Goal: Transaction & Acquisition: Complete application form

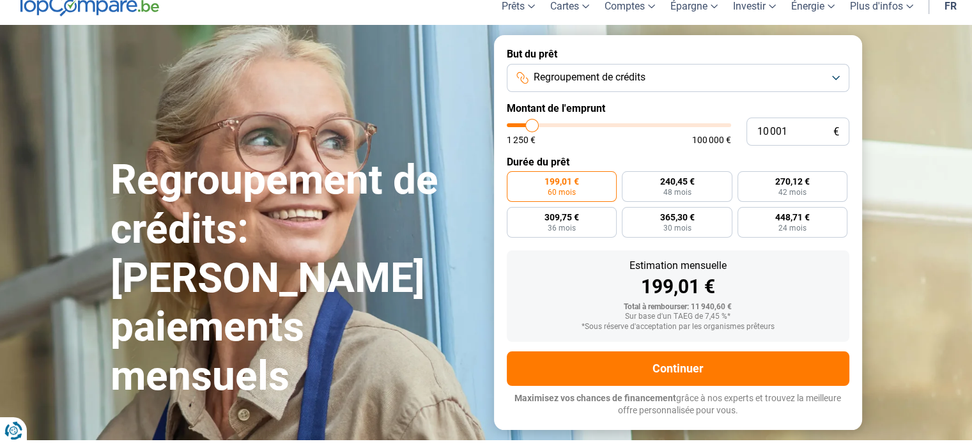
click at [817, 128] on input "10 001" at bounding box center [797, 132] width 103 height 28
type input "1"
type input "1250"
type input "12"
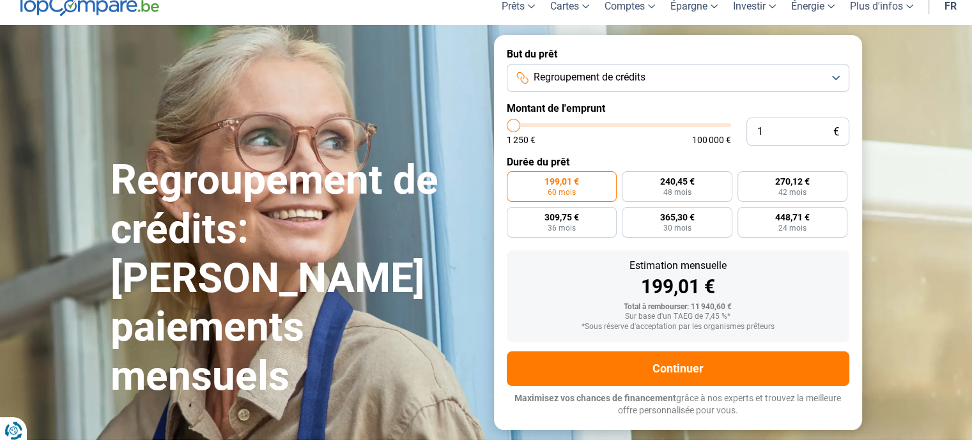
type input "1250"
type input "125"
type input "1250"
type input "12 500"
type input "12500"
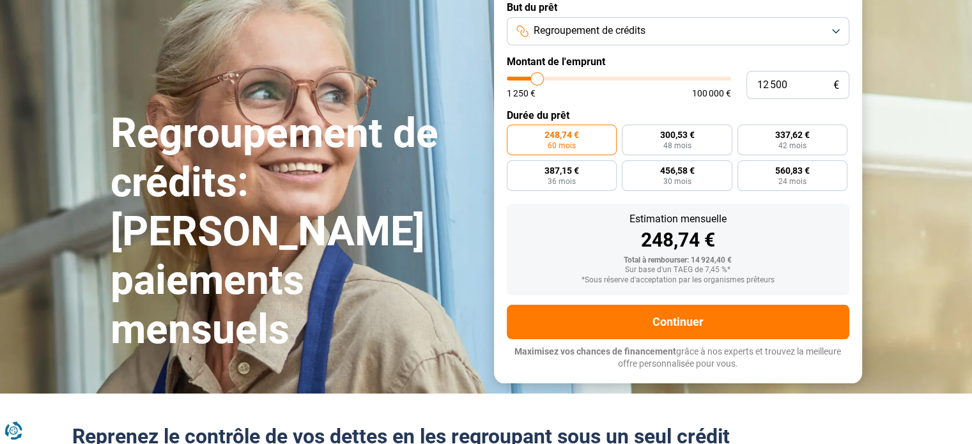
scroll to position [95, 0]
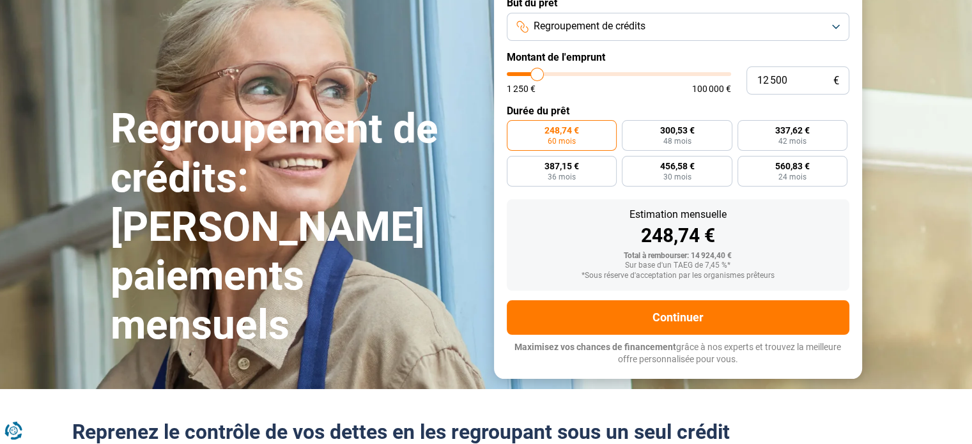
type input "1 250"
type input "1250"
type input "125"
type input "1250"
type input "12"
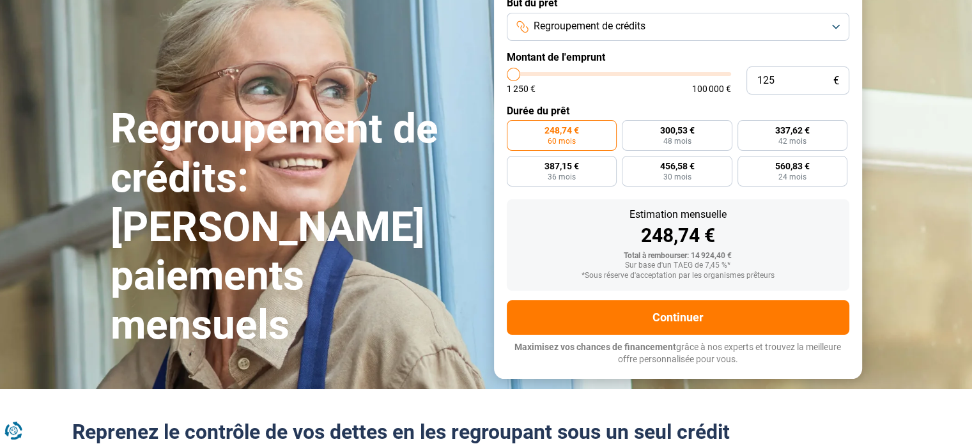
type input "1250"
type input "1"
type input "1250"
type input "0"
type input "1250"
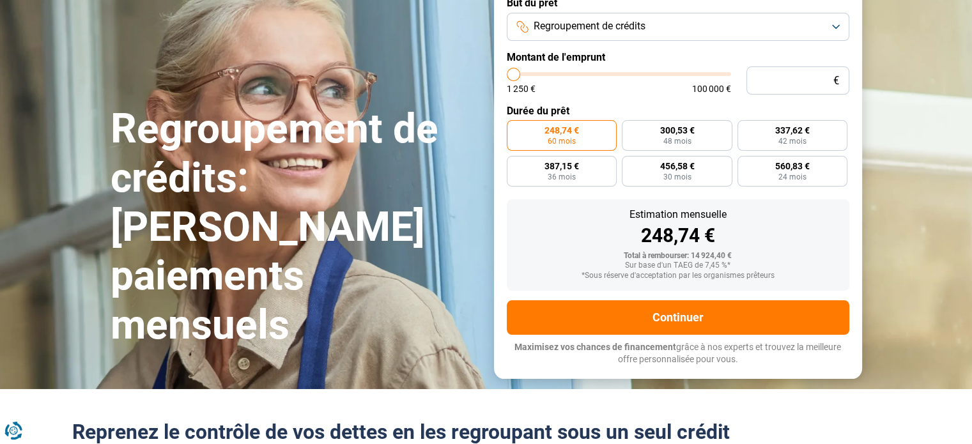
type input "2"
type input "1250"
type input "21"
type input "1250"
type input "210"
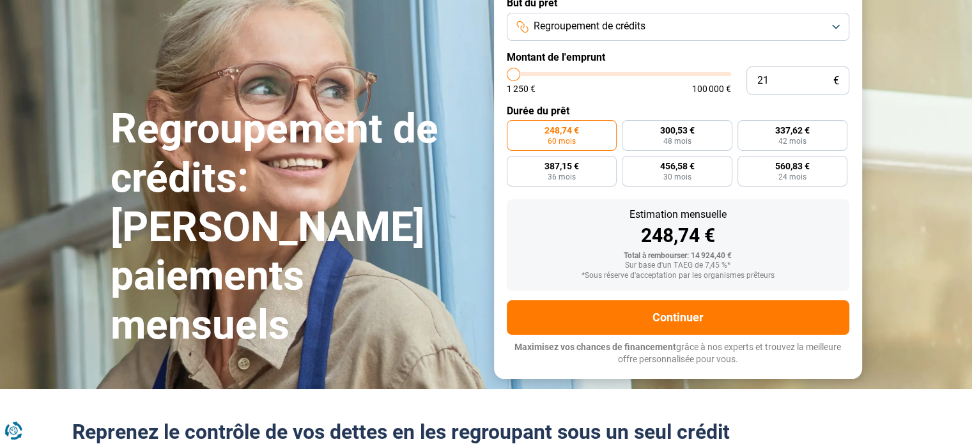
type input "1250"
type input "2 100"
type input "2000"
type input "21 000"
type input "21000"
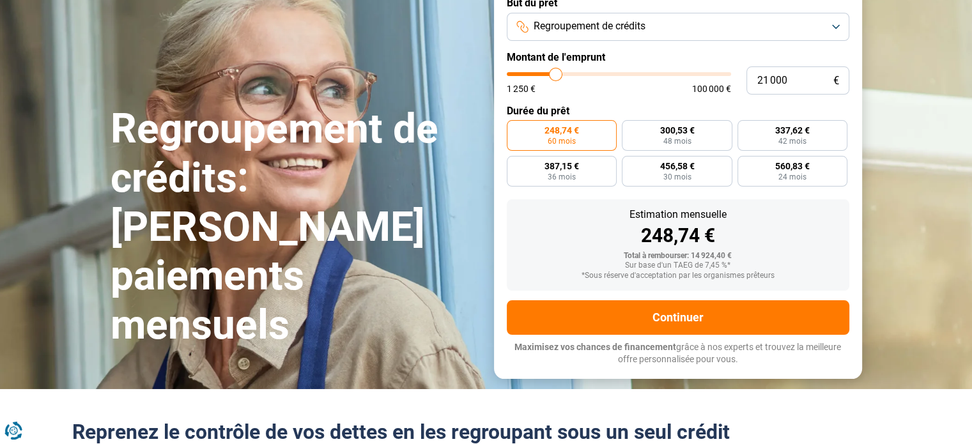
radio input "false"
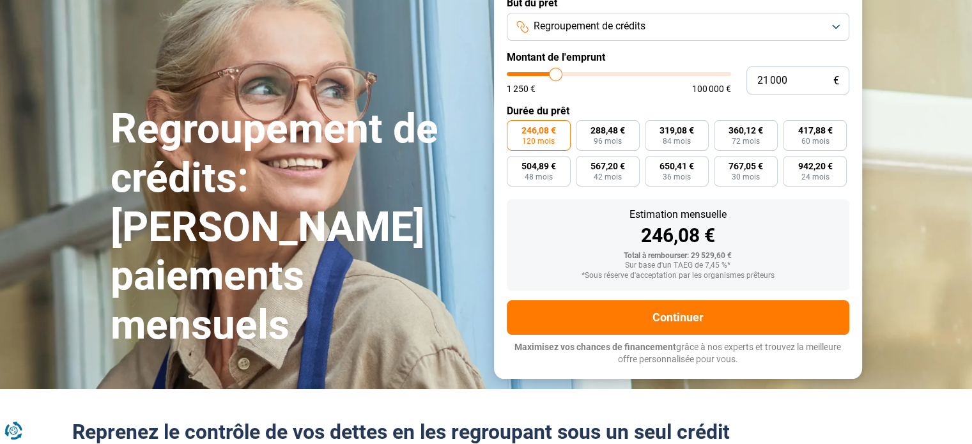
scroll to position [17, 0]
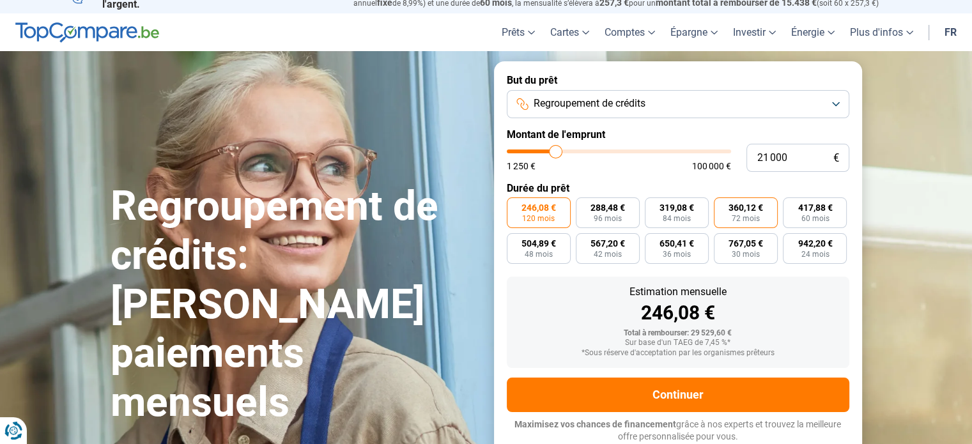
type input "21 000"
click at [762, 216] on label "360,12 € 72 mois" at bounding box center [746, 212] width 64 height 31
click at [722, 206] on input "360,12 € 72 mois" at bounding box center [718, 201] width 8 height 8
radio input "true"
click at [693, 216] on label "319,08 € 84 mois" at bounding box center [677, 212] width 64 height 31
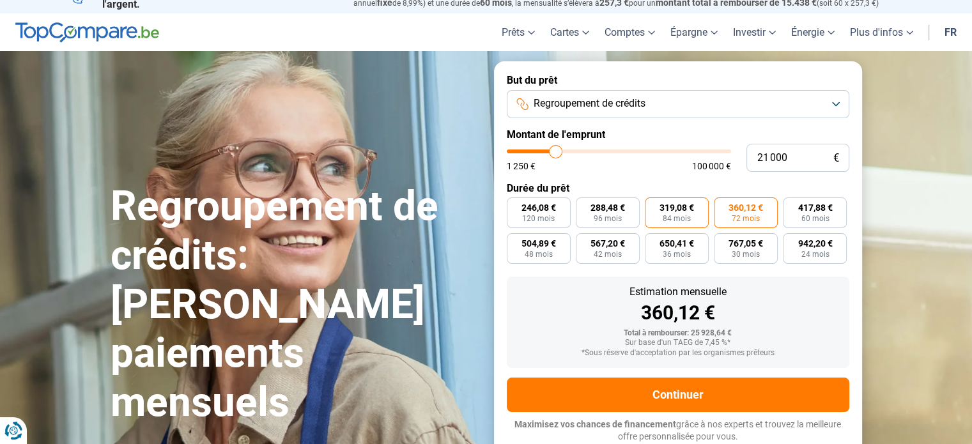
click at [653, 206] on input "319,08 € 84 mois" at bounding box center [649, 201] width 8 height 8
radio input "true"
click at [813, 220] on span "60 mois" at bounding box center [815, 219] width 28 height 8
click at [791, 206] on input "417,88 € 60 mois" at bounding box center [787, 201] width 8 height 8
radio input "true"
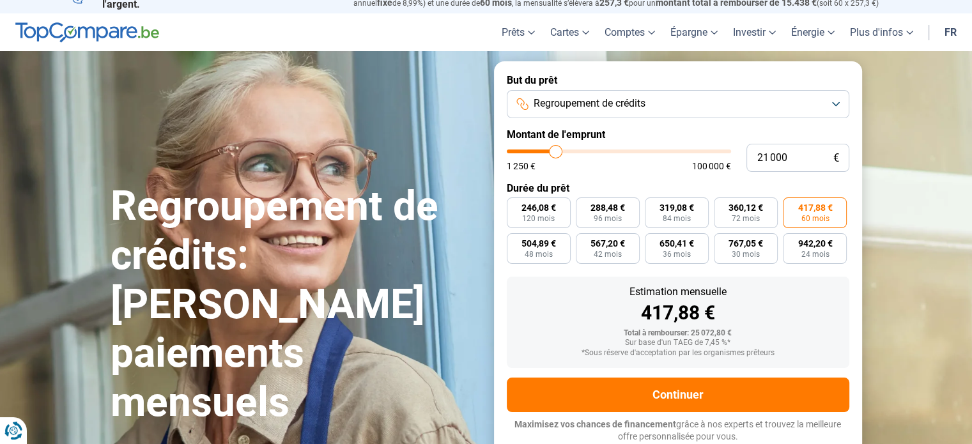
click at [813, 220] on span "60 mois" at bounding box center [815, 219] width 28 height 8
click at [791, 206] on input "417,88 € 60 mois" at bounding box center [787, 201] width 8 height 8
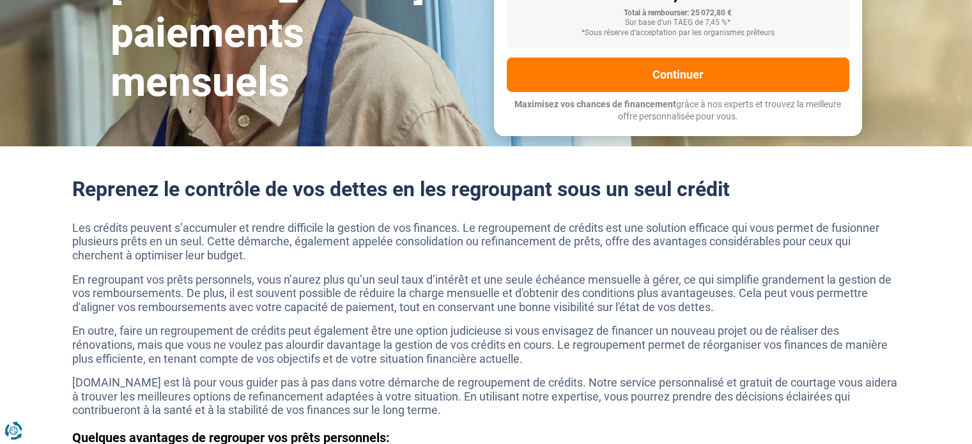
scroll to position [312, 0]
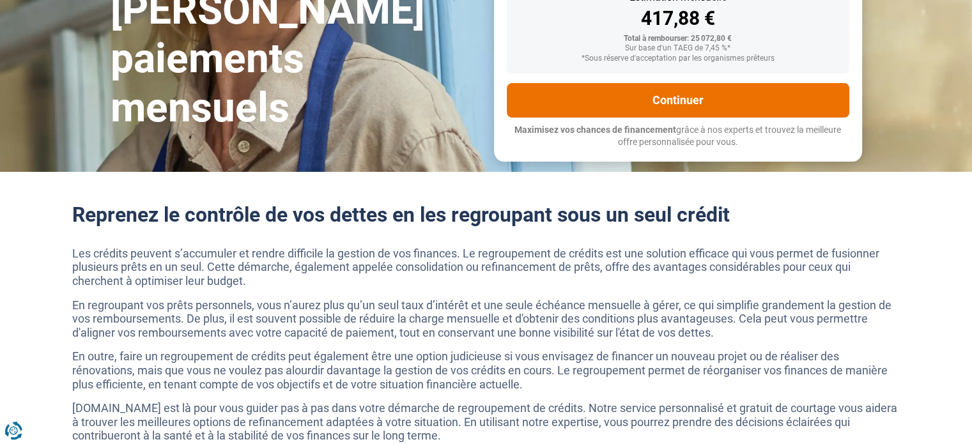
click at [779, 96] on button "Continuer" at bounding box center [678, 100] width 342 height 34
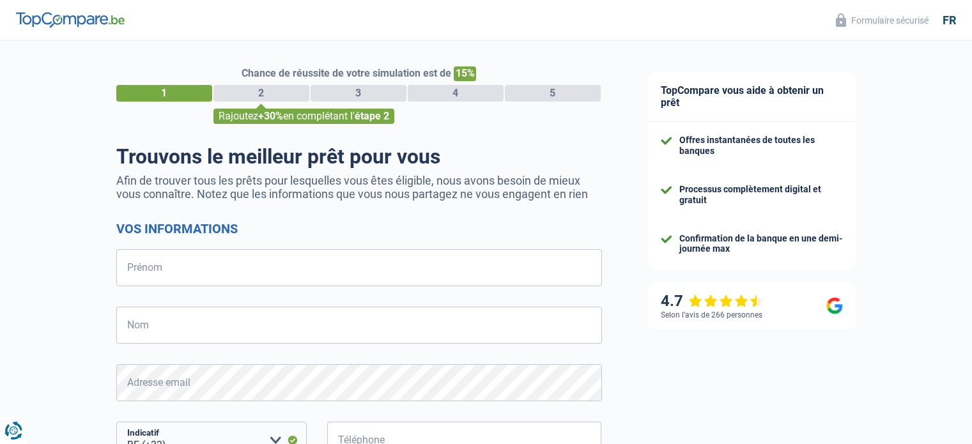
select select "32"
